Goal: Task Accomplishment & Management: Manage account settings

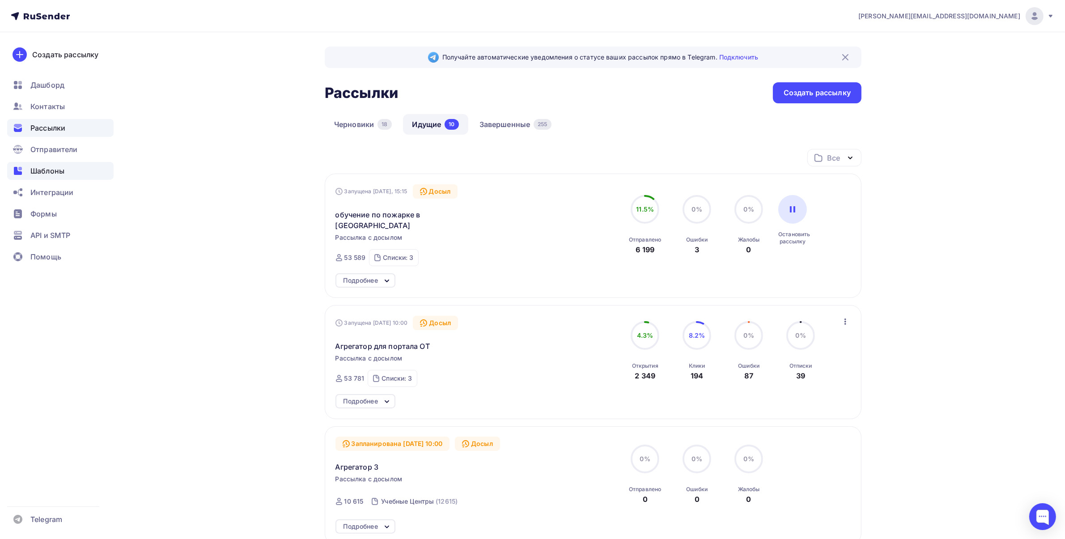
click at [60, 171] on span "Шаблоны" at bounding box center [47, 170] width 34 height 11
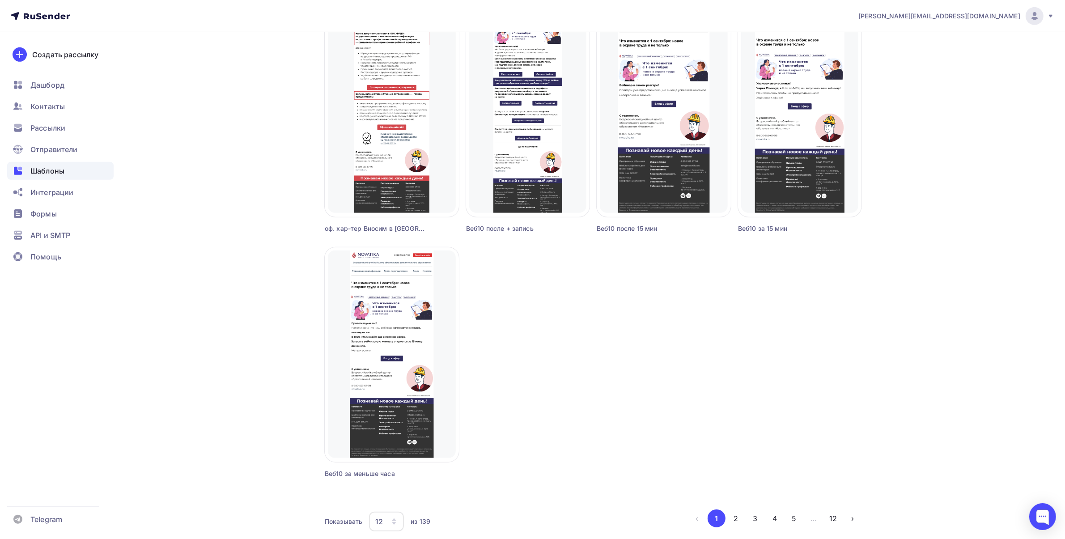
scroll to position [615, 0]
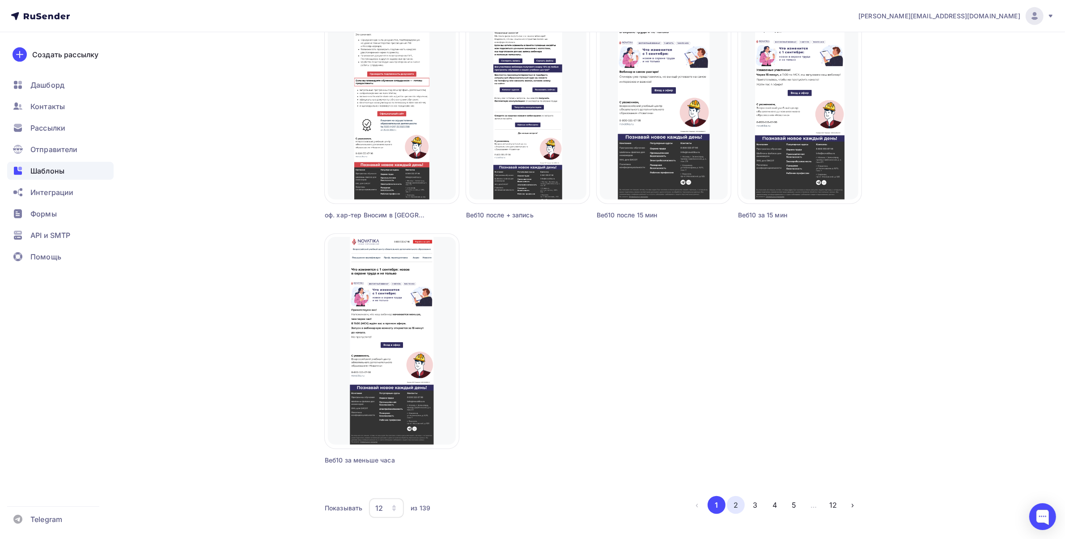
click at [740, 505] on button "2" at bounding box center [736, 505] width 18 height 18
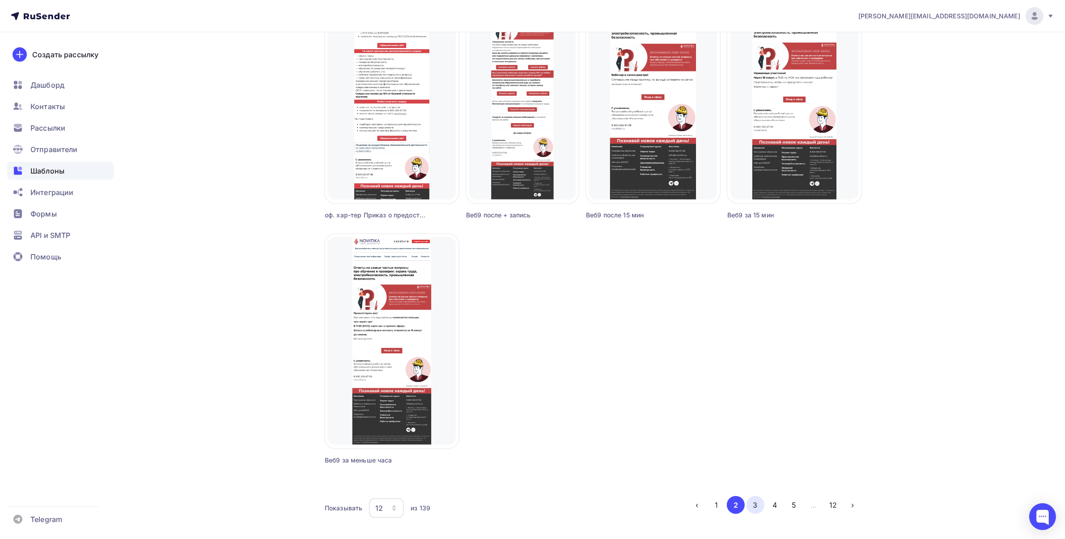
click at [753, 506] on button "3" at bounding box center [755, 505] width 18 height 18
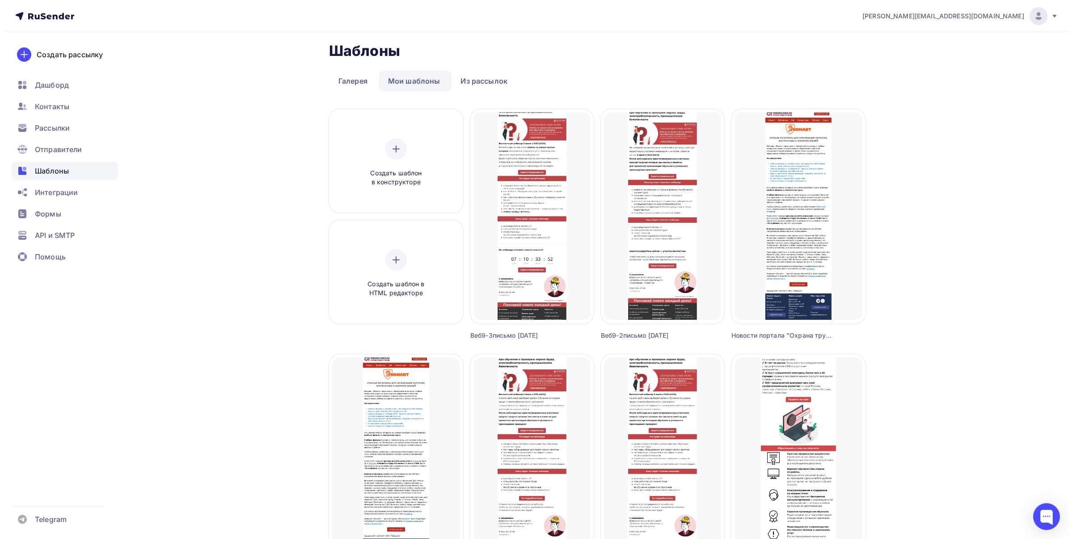
scroll to position [0, 0]
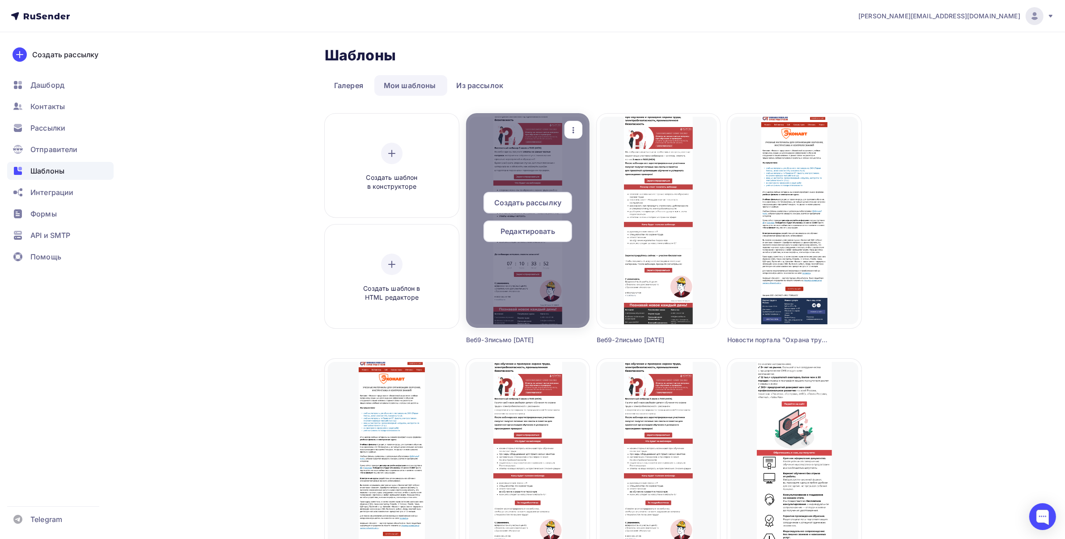
click at [574, 133] on icon "button" at bounding box center [573, 130] width 11 height 11
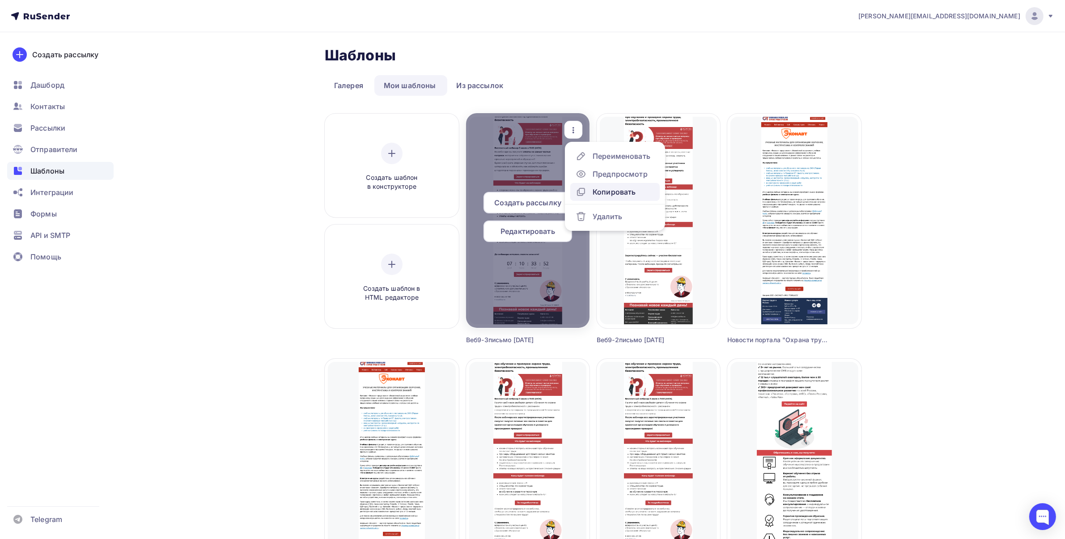
click at [602, 191] on div "Копировать" at bounding box center [613, 191] width 43 height 11
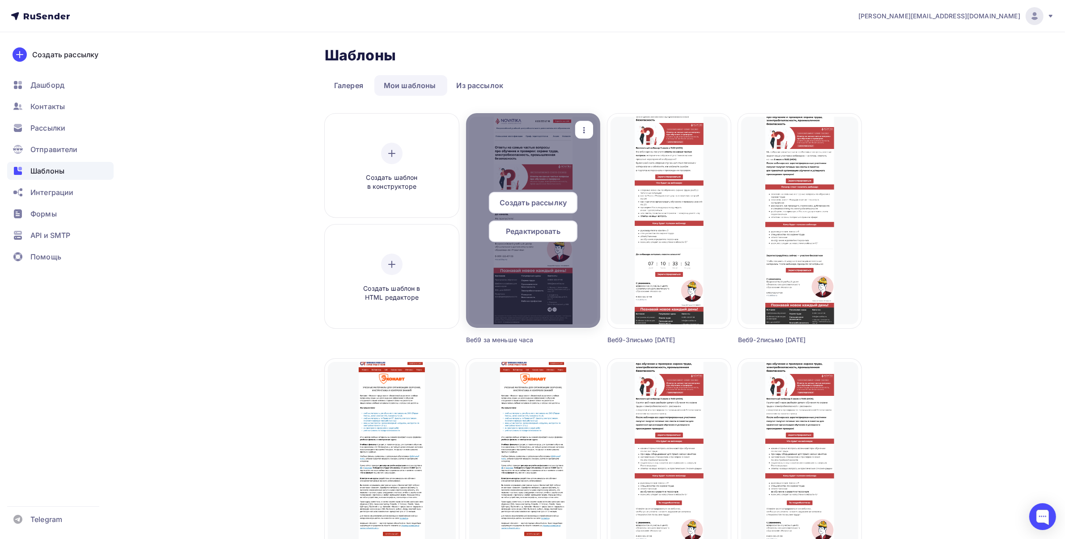
click at [590, 128] on div "button" at bounding box center [584, 129] width 18 height 17
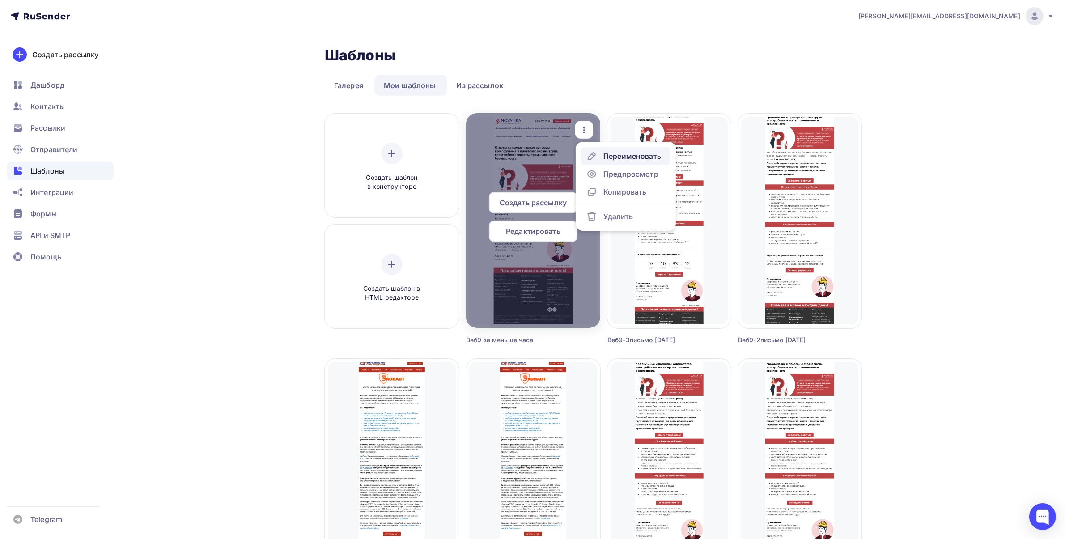
click at [607, 157] on div "Переименовать" at bounding box center [632, 156] width 58 height 11
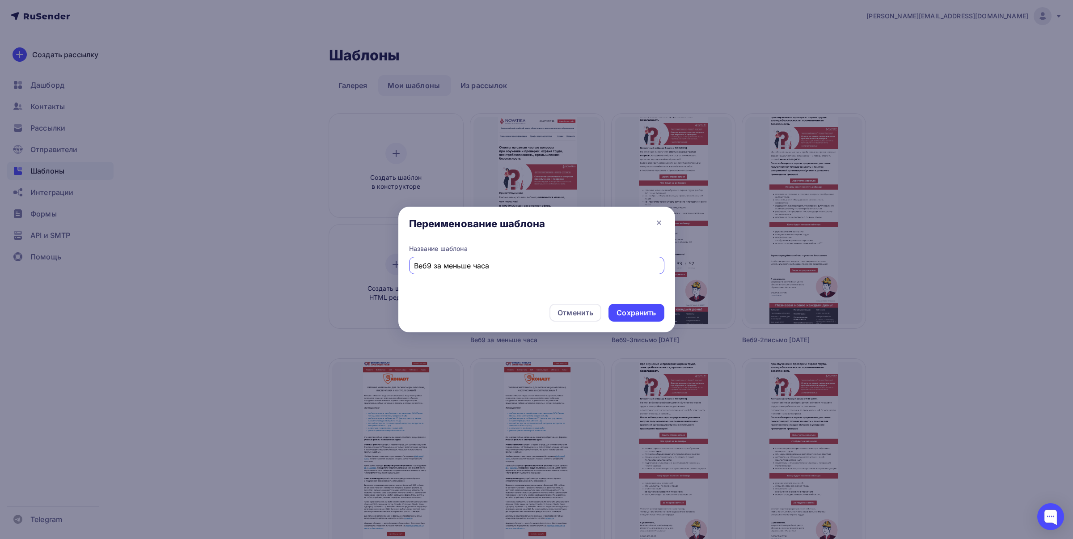
click at [652, 221] on div "Переименование шаблона" at bounding box center [536, 226] width 277 height 38
click at [657, 221] on icon at bounding box center [659, 223] width 4 height 4
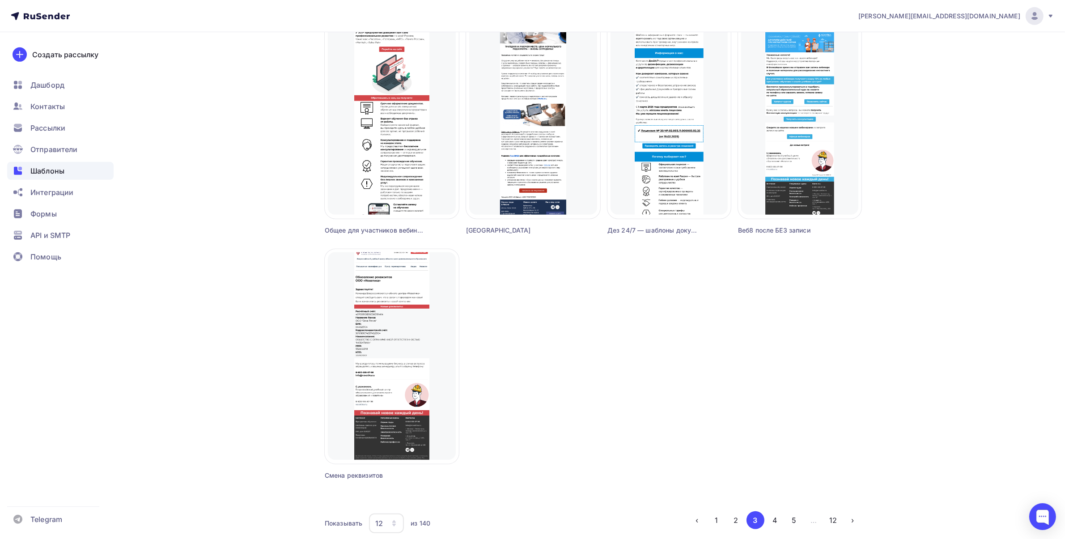
scroll to position [641, 0]
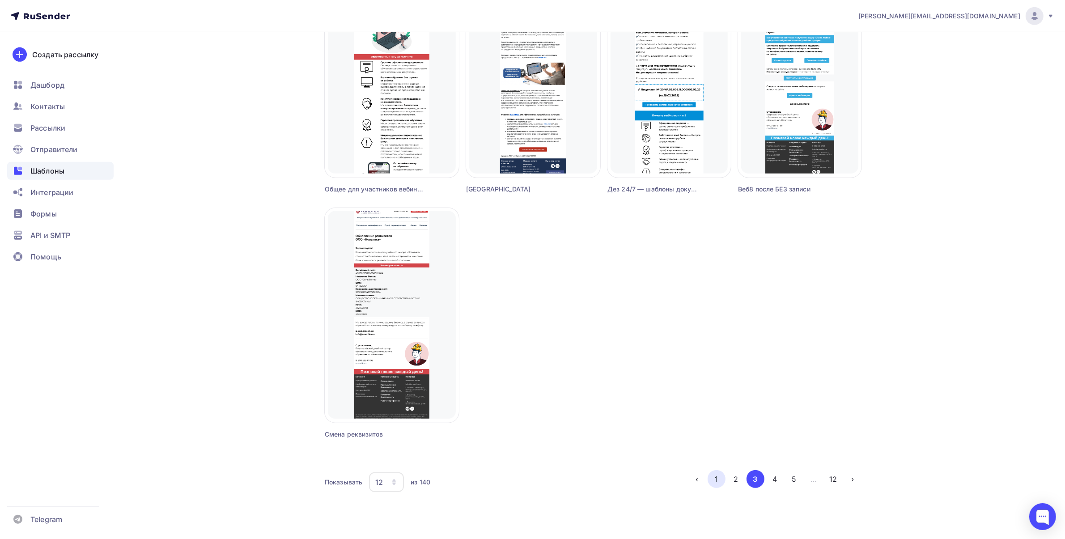
click at [719, 481] on button "1" at bounding box center [716, 479] width 18 height 18
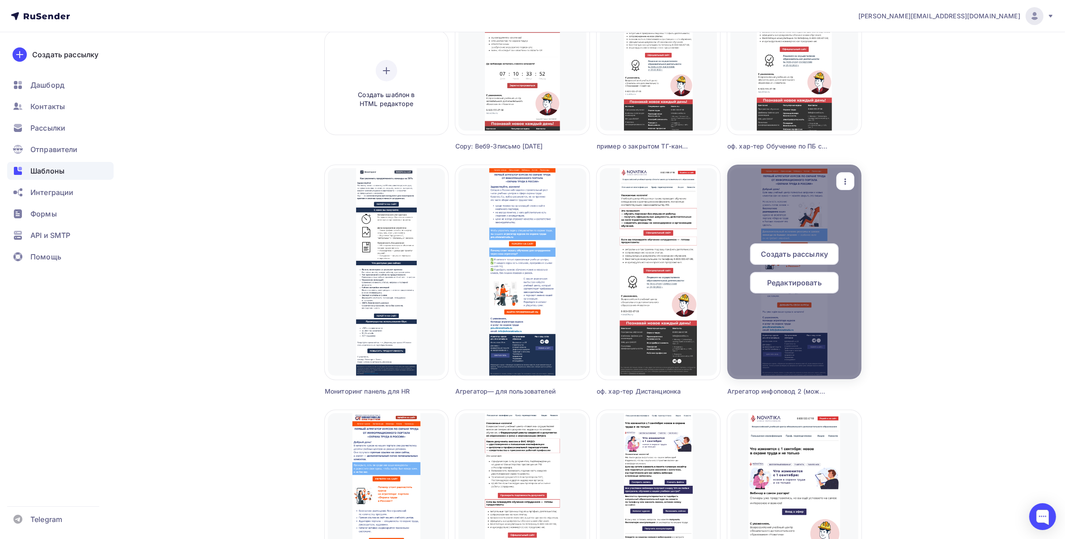
scroll to position [0, 0]
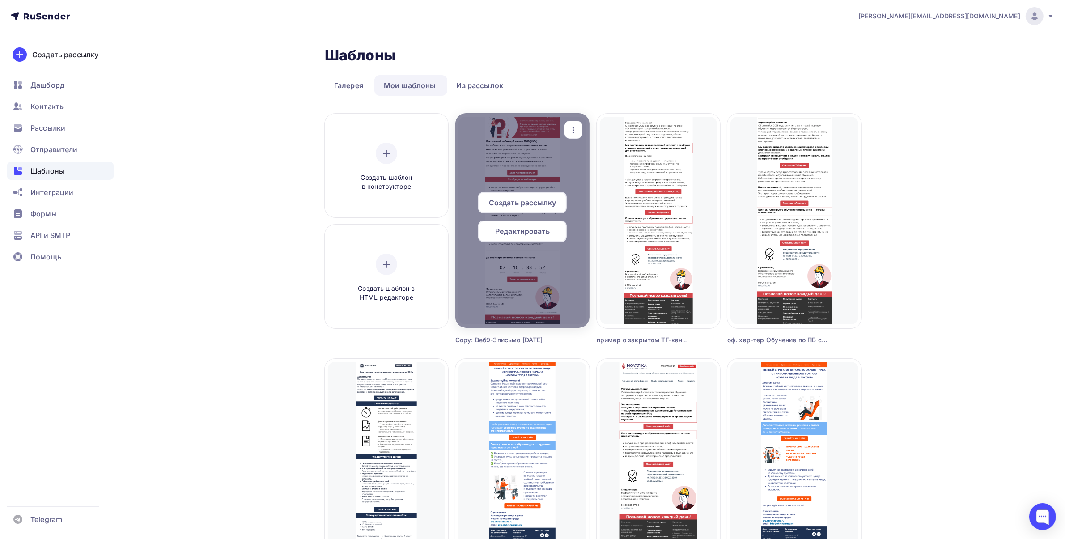
click at [576, 130] on div "button" at bounding box center [573, 129] width 18 height 17
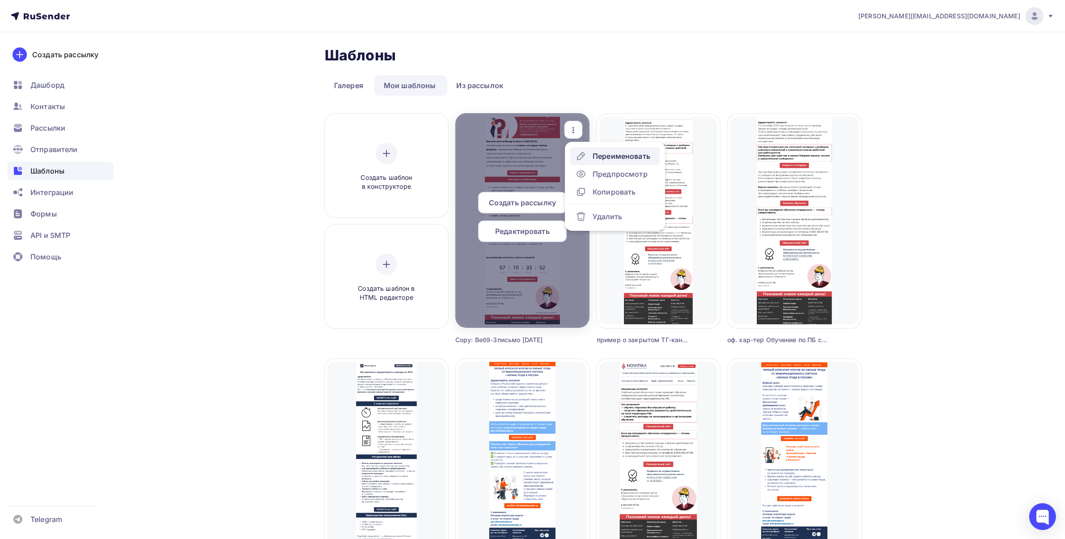
click at [594, 155] on div "Переименовать" at bounding box center [621, 156] width 58 height 11
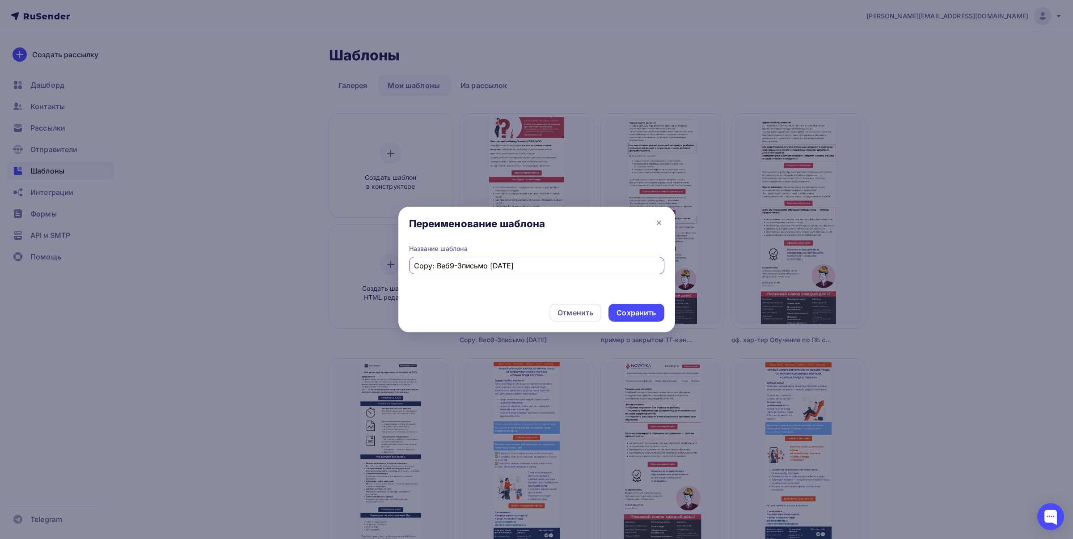
drag, startPoint x: 537, startPoint y: 265, endPoint x: 374, endPoint y: 275, distance: 163.1
click at [374, 275] on div "Переименование шаблона Название шаблона Copy: Веб9-3письмо 02.07.25 Отменить Со…" at bounding box center [536, 269] width 1073 height 539
type input "в"
type input "d"
click at [520, 271] on input "веб11 1 письмо" at bounding box center [536, 265] width 245 height 11
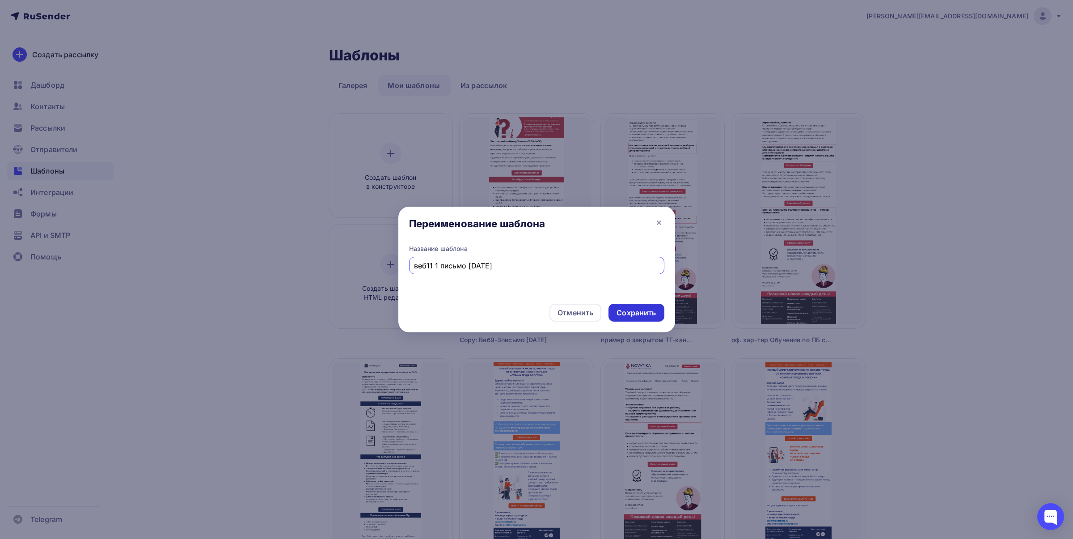
type input "веб11 1 письмо 22.09.25"
click at [632, 315] on div "Сохранить" at bounding box center [636, 313] width 39 height 10
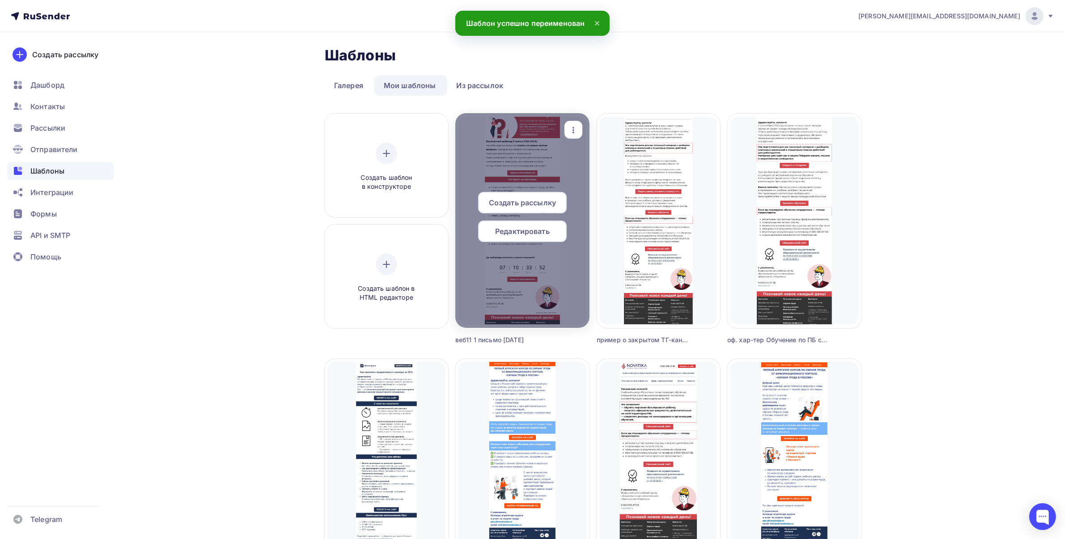
click at [514, 228] on span "Редактировать" at bounding box center [522, 231] width 55 height 11
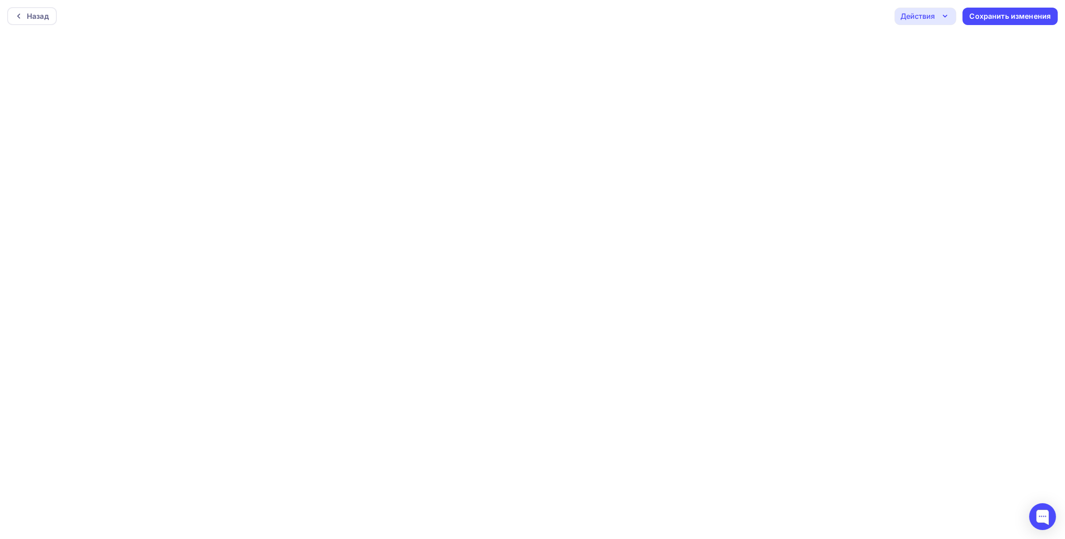
scroll to position [2, 0]
click at [1011, 17] on div "Сохранить изменения" at bounding box center [1009, 14] width 81 height 10
